Goal: Navigation & Orientation: Find specific page/section

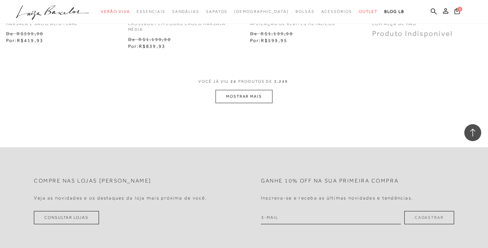
scroll to position [1364, 0]
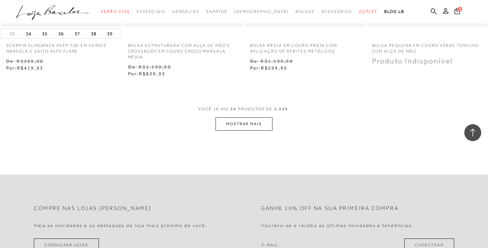
click at [249, 128] on button "MOSTRAR MAIS" at bounding box center [243, 123] width 57 height 13
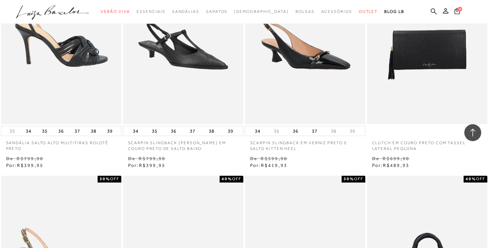
scroll to position [544, 0]
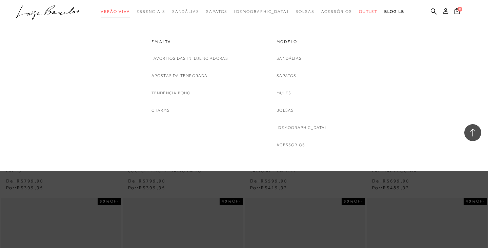
click at [123, 11] on span "Verão Viva" at bounding box center [115, 11] width 29 height 5
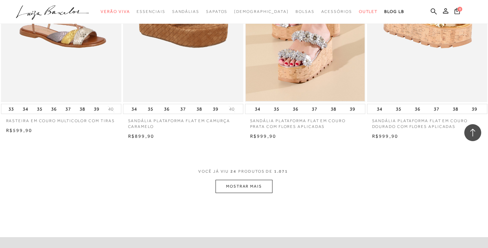
scroll to position [1248, 0]
click at [235, 189] on button "MOSTRAR MAIS" at bounding box center [243, 185] width 57 height 13
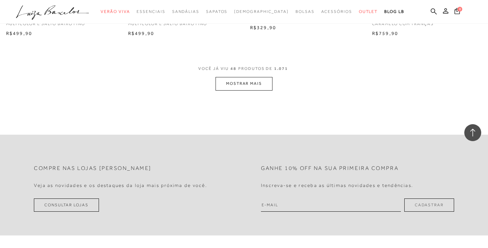
scroll to position [2695, 0]
click at [239, 84] on button "MOSTRAR MAIS" at bounding box center [243, 84] width 57 height 13
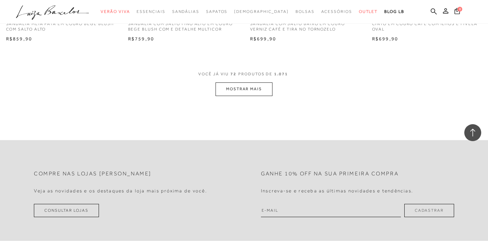
scroll to position [4018, 0]
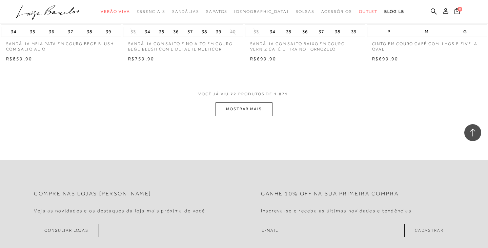
click at [262, 111] on button "MOSTRAR MAIS" at bounding box center [243, 108] width 57 height 13
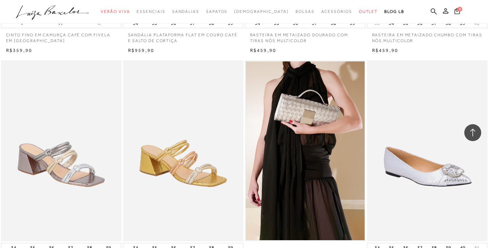
scroll to position [4476, 0]
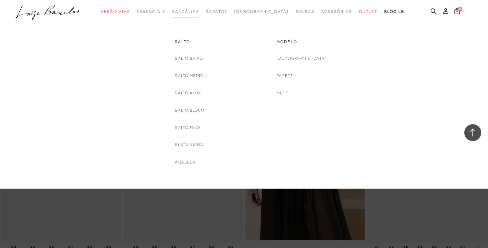
click at [199, 7] on link "Sandálias" at bounding box center [185, 11] width 27 height 13
click at [198, 11] on span "Sandálias" at bounding box center [185, 11] width 27 height 5
